Goal: Find specific page/section: Find specific page/section

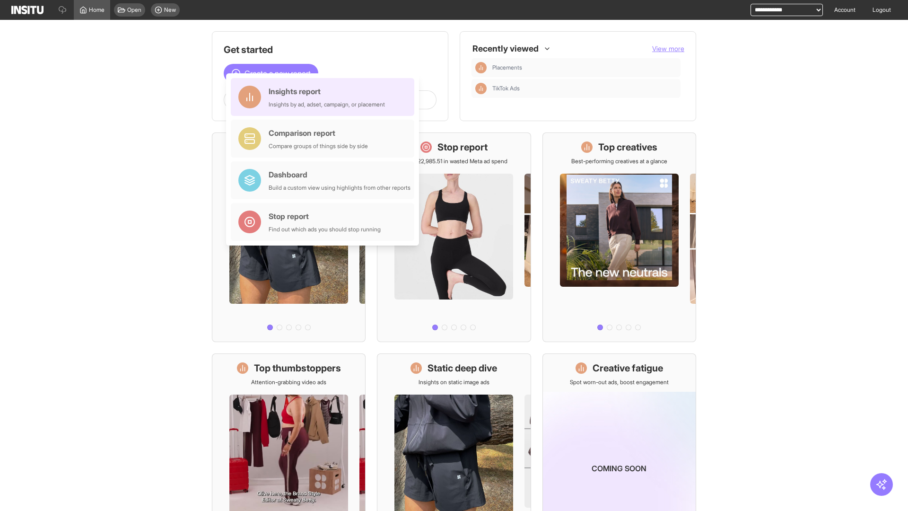
click at [325, 97] on div "Insights report Insights by ad, adset, campaign, or placement" at bounding box center [326, 97] width 116 height 23
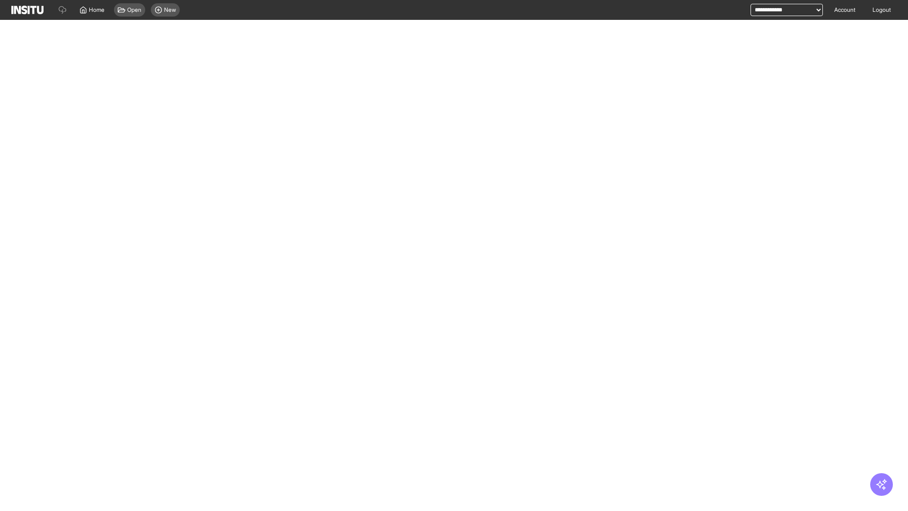
select select "**"
